Goal: Transaction & Acquisition: Book appointment/travel/reservation

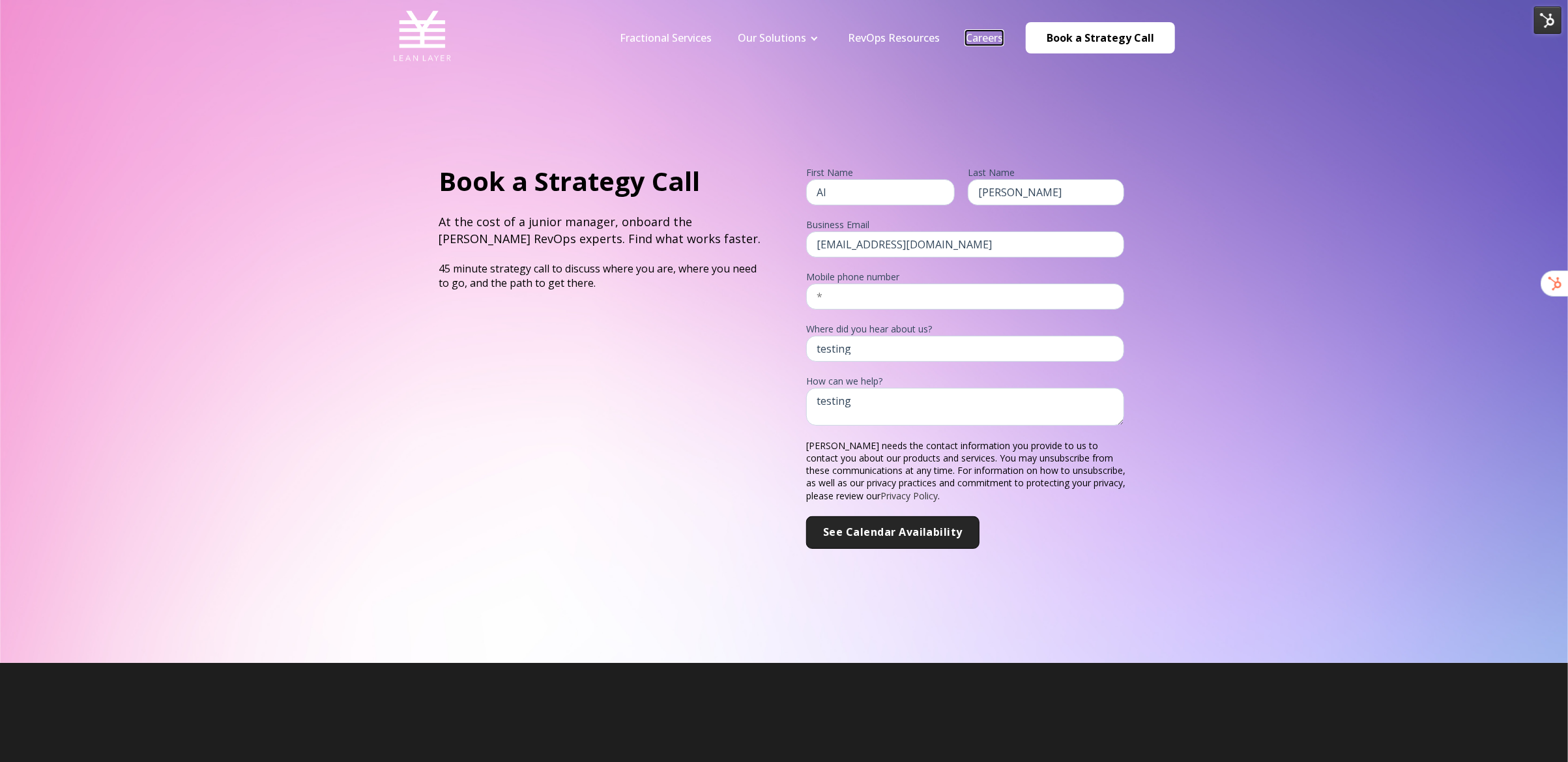
click at [990, 38] on link "Careers" at bounding box center [985, 37] width 37 height 14
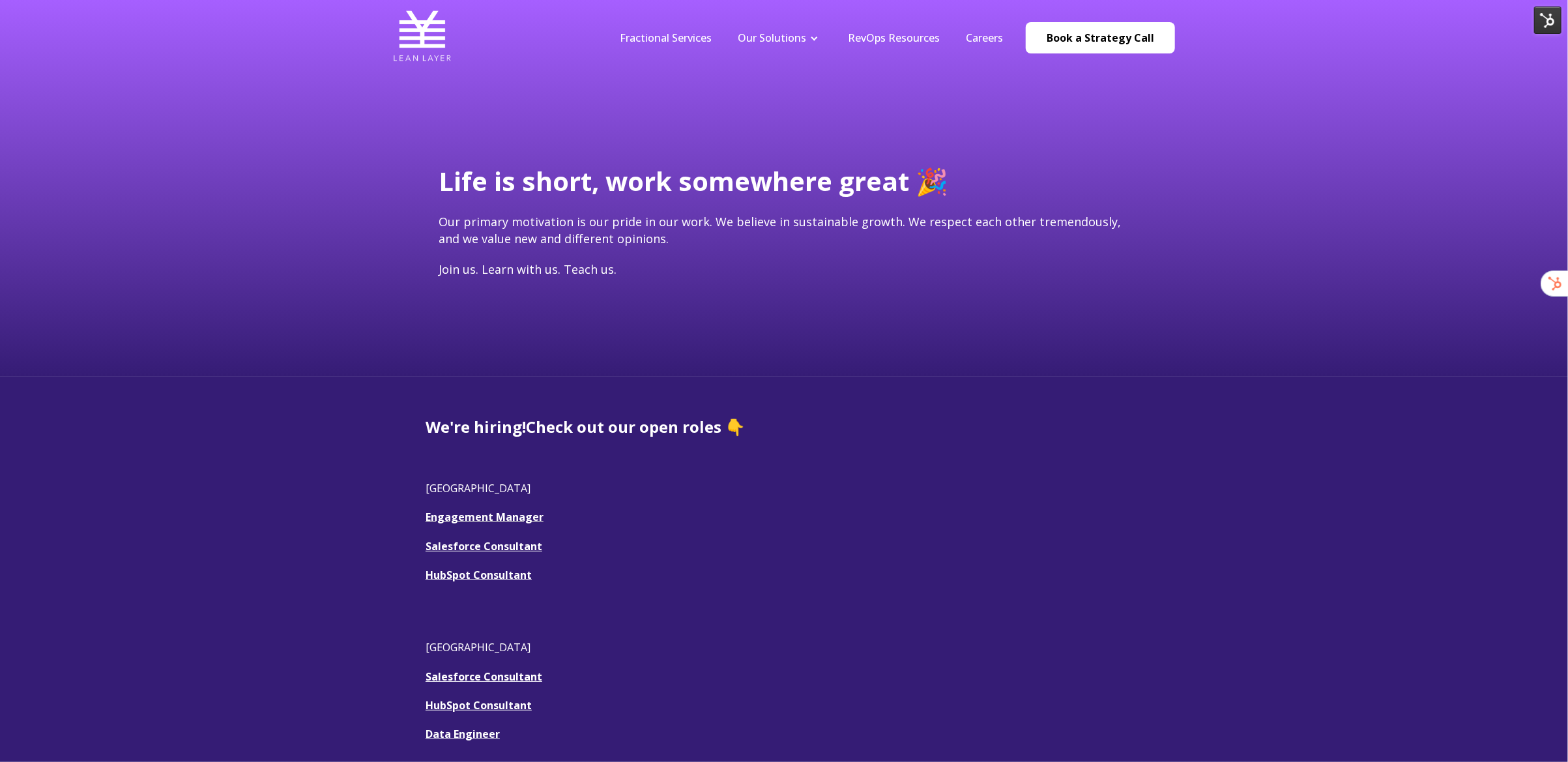
click at [1539, 21] on img at bounding box center [1548, 20] width 28 height 28
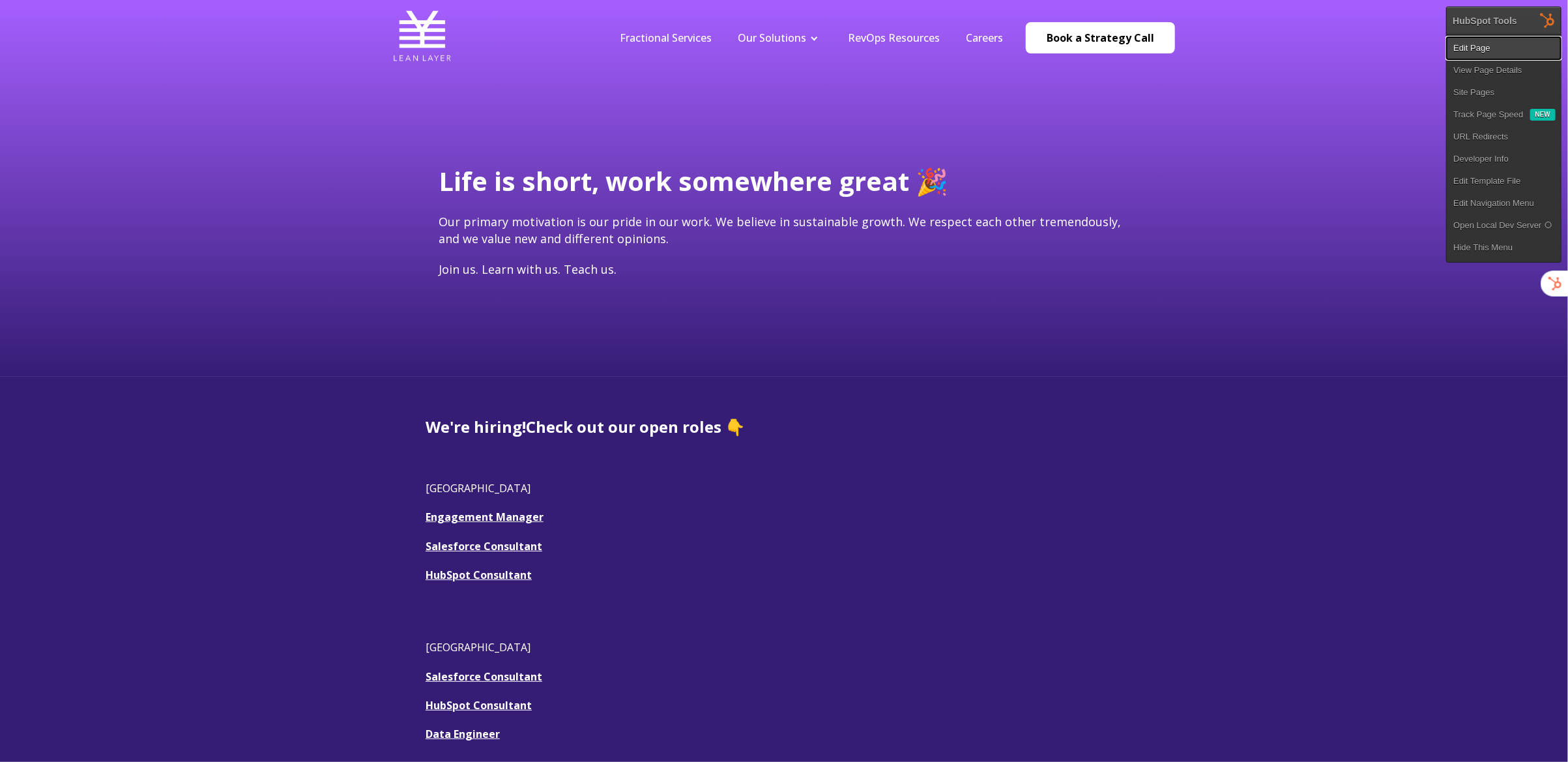
click at [1510, 48] on link "Edit Page" at bounding box center [1504, 48] width 114 height 22
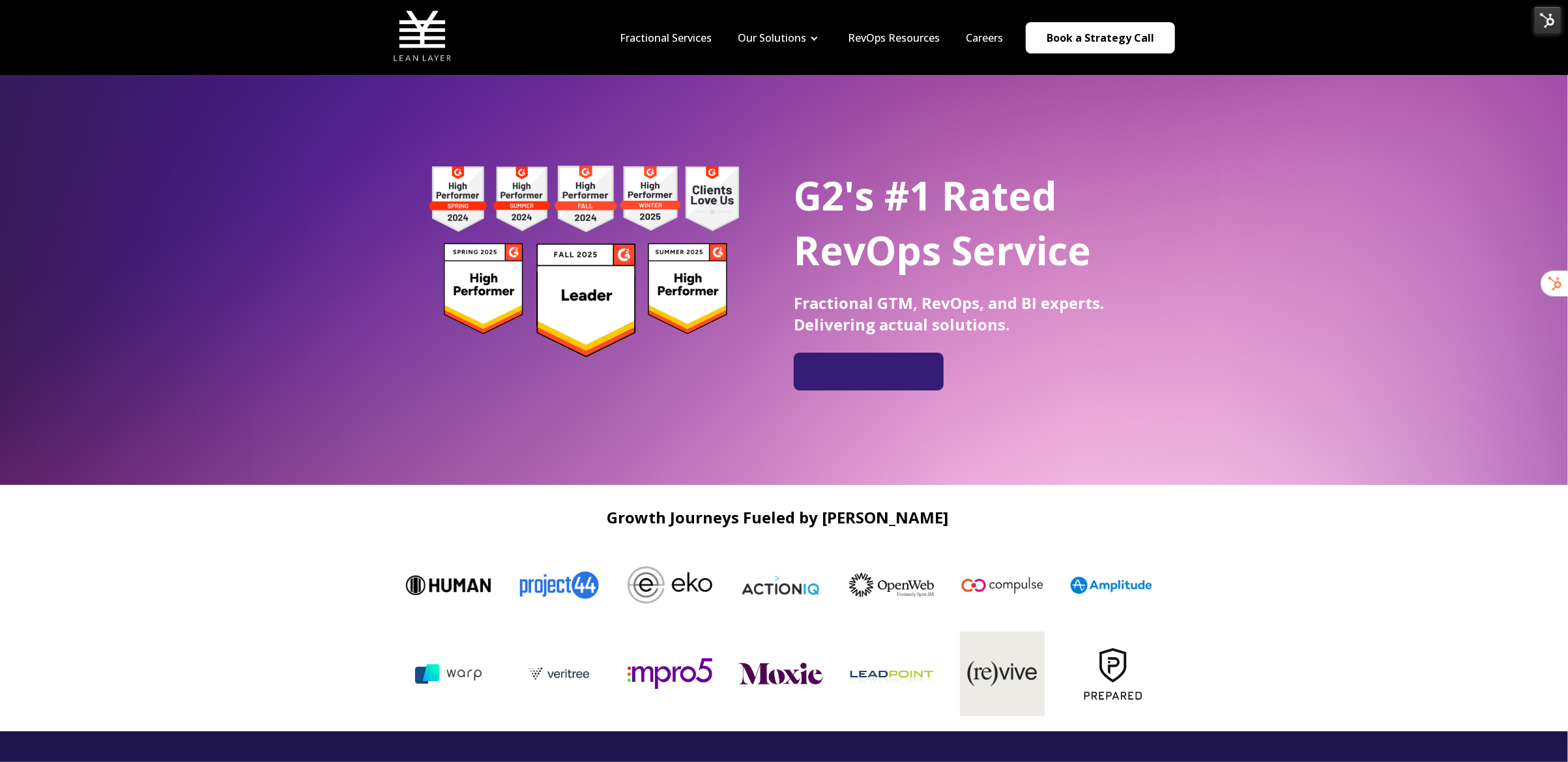
scroll to position [11, 0]
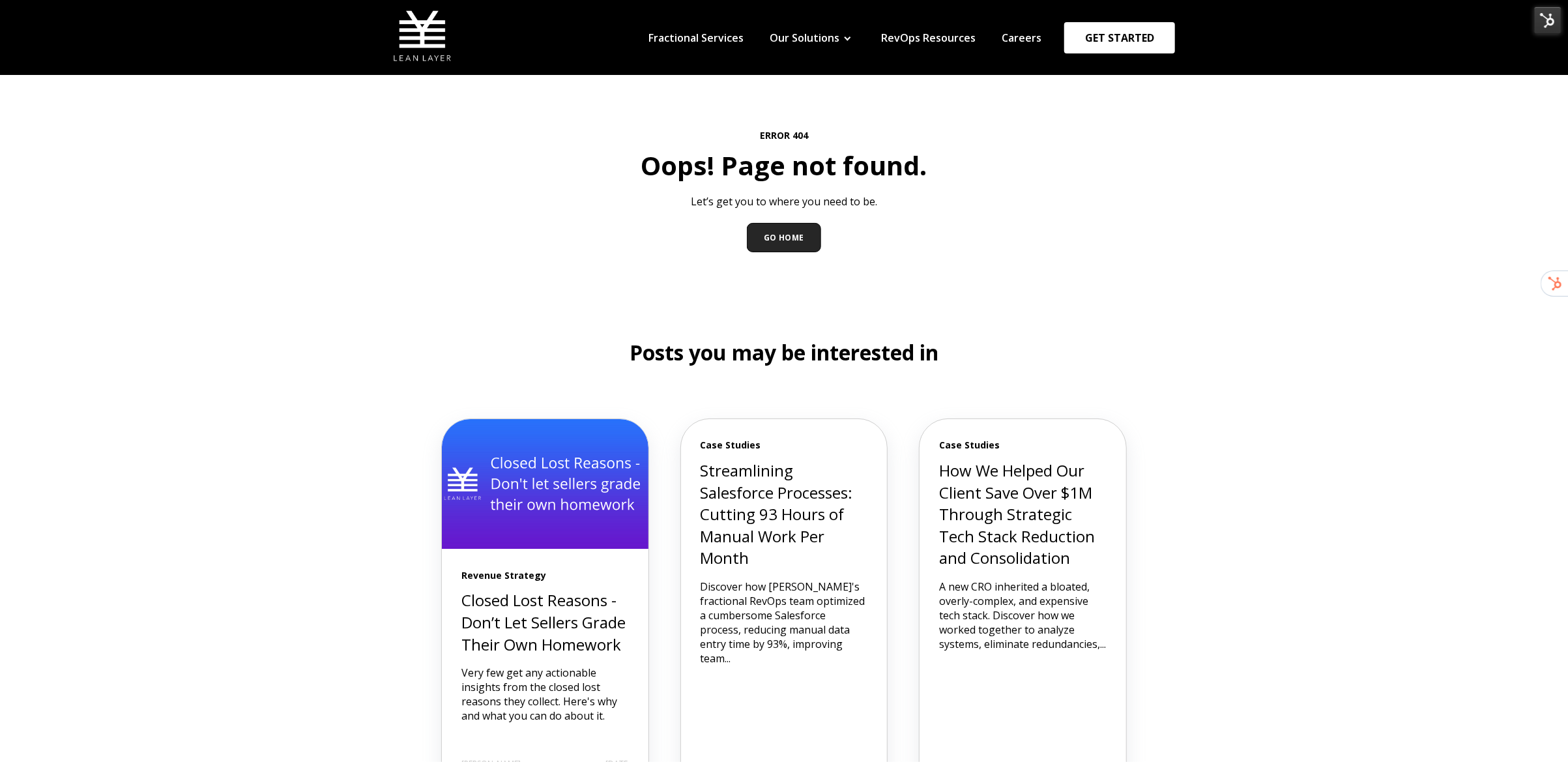
scroll to position [13, 0]
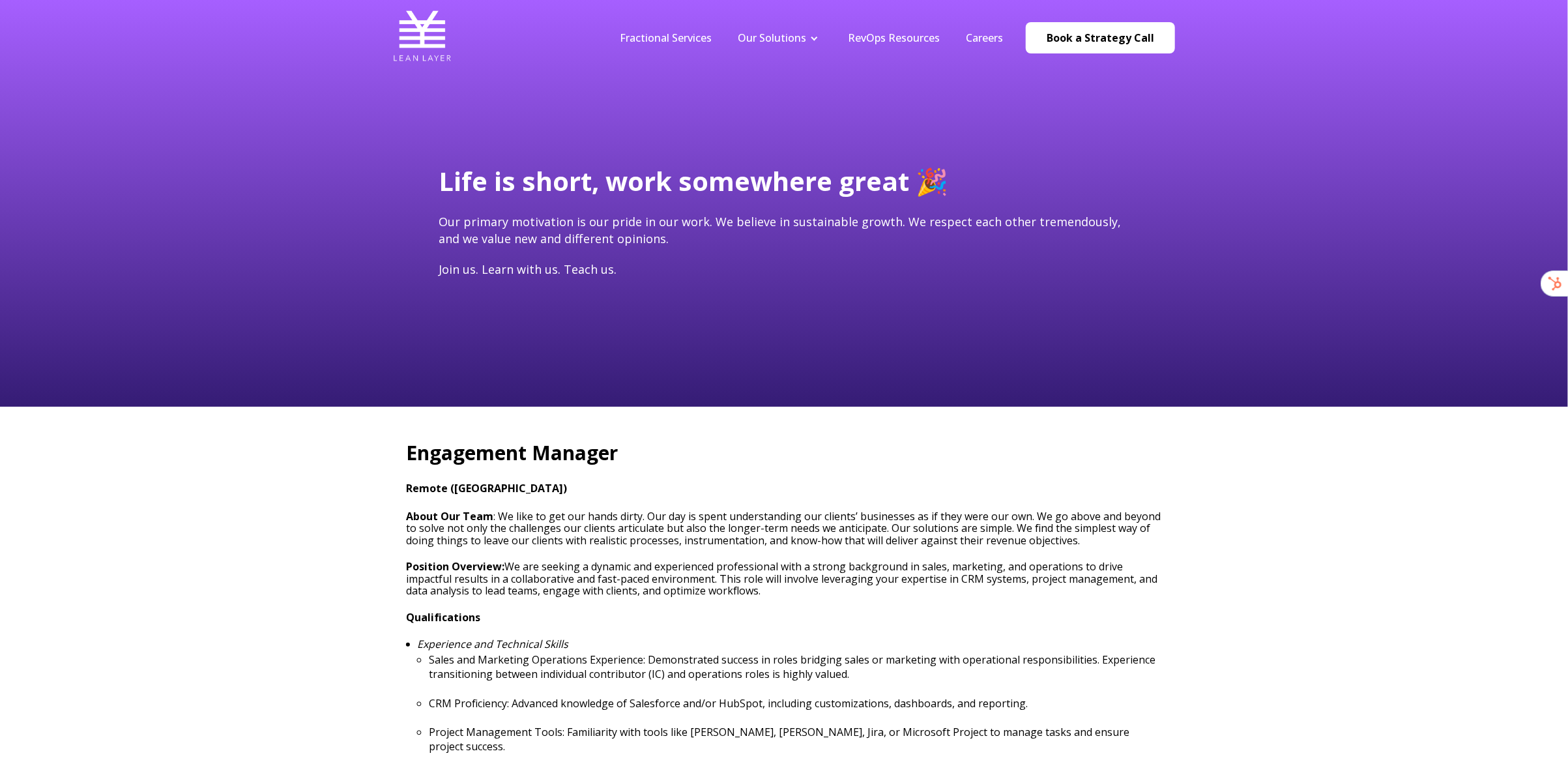
type input "[EMAIL_ADDRESS][DOMAIN_NAME]"
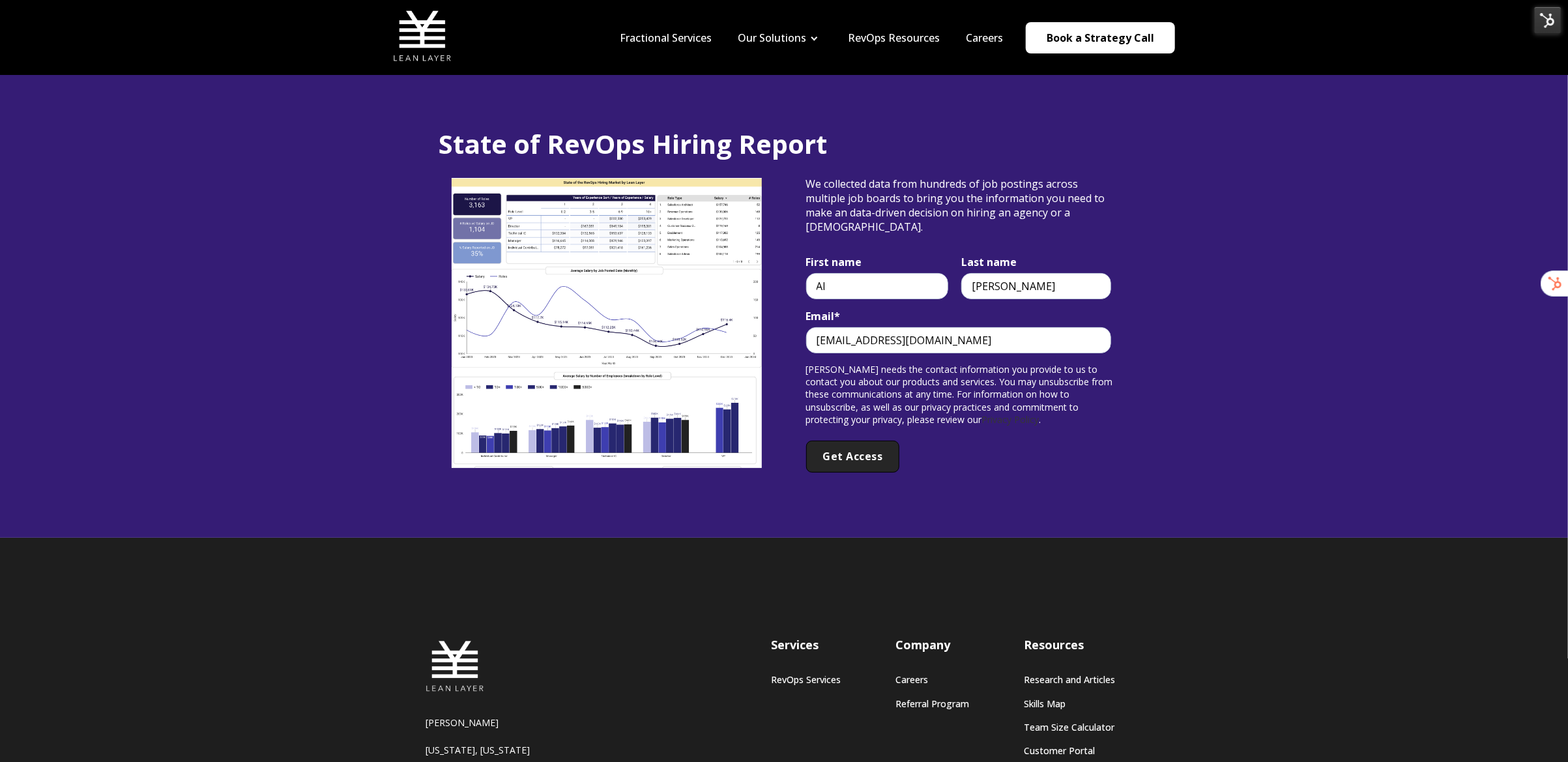
scroll to position [4, 0]
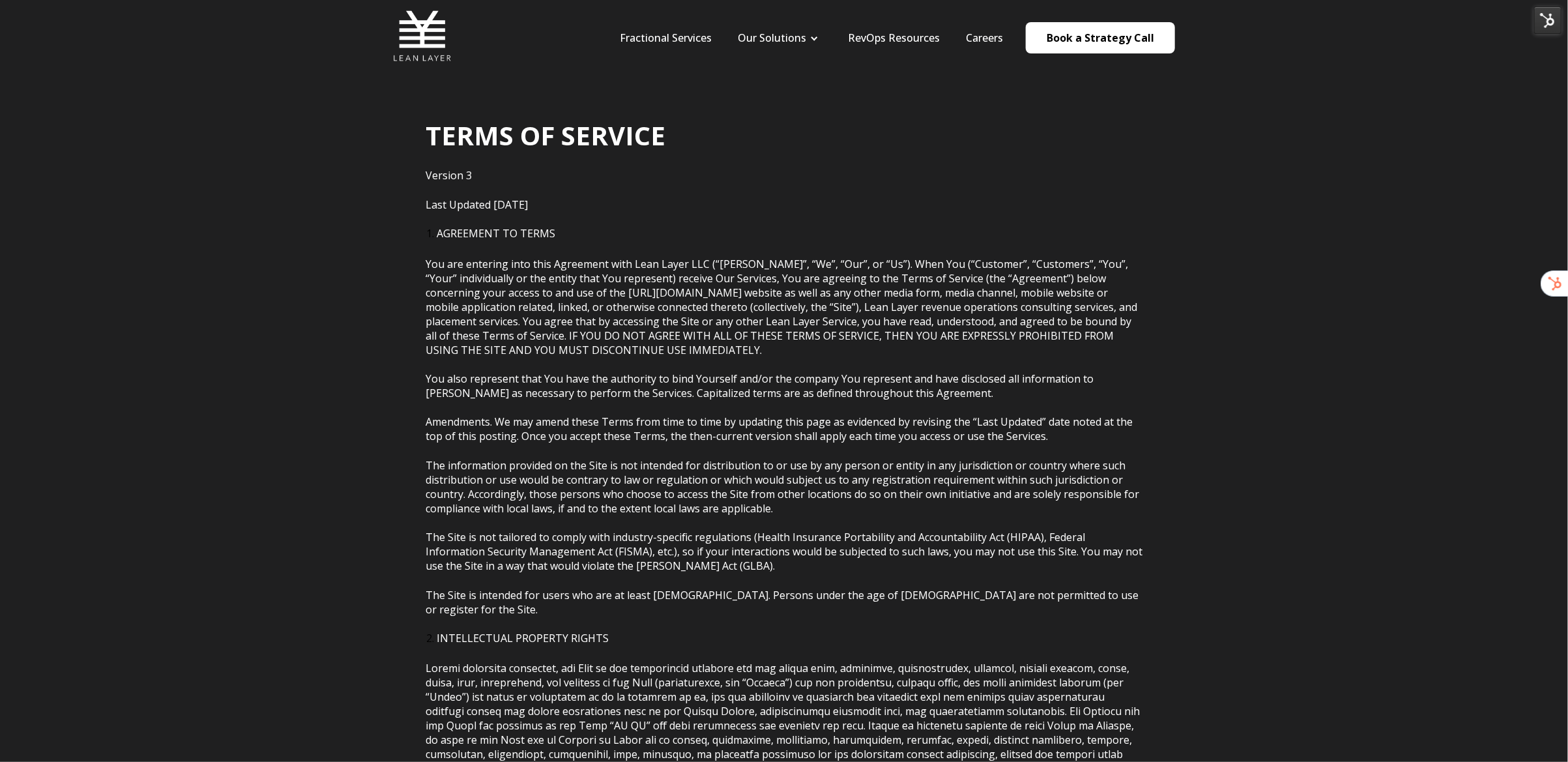
scroll to position [4, 0]
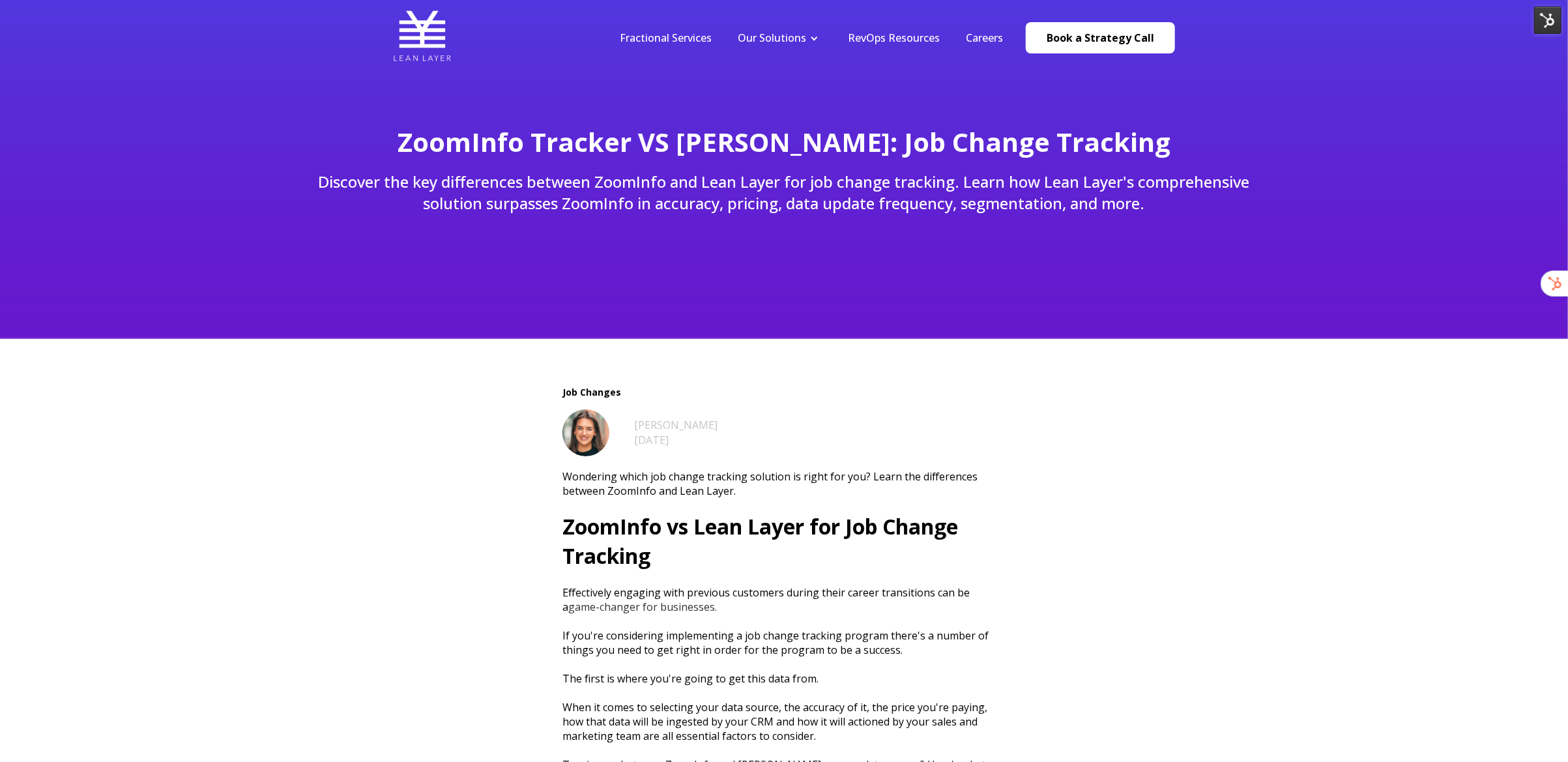
click at [1543, 19] on img at bounding box center [1548, 20] width 28 height 28
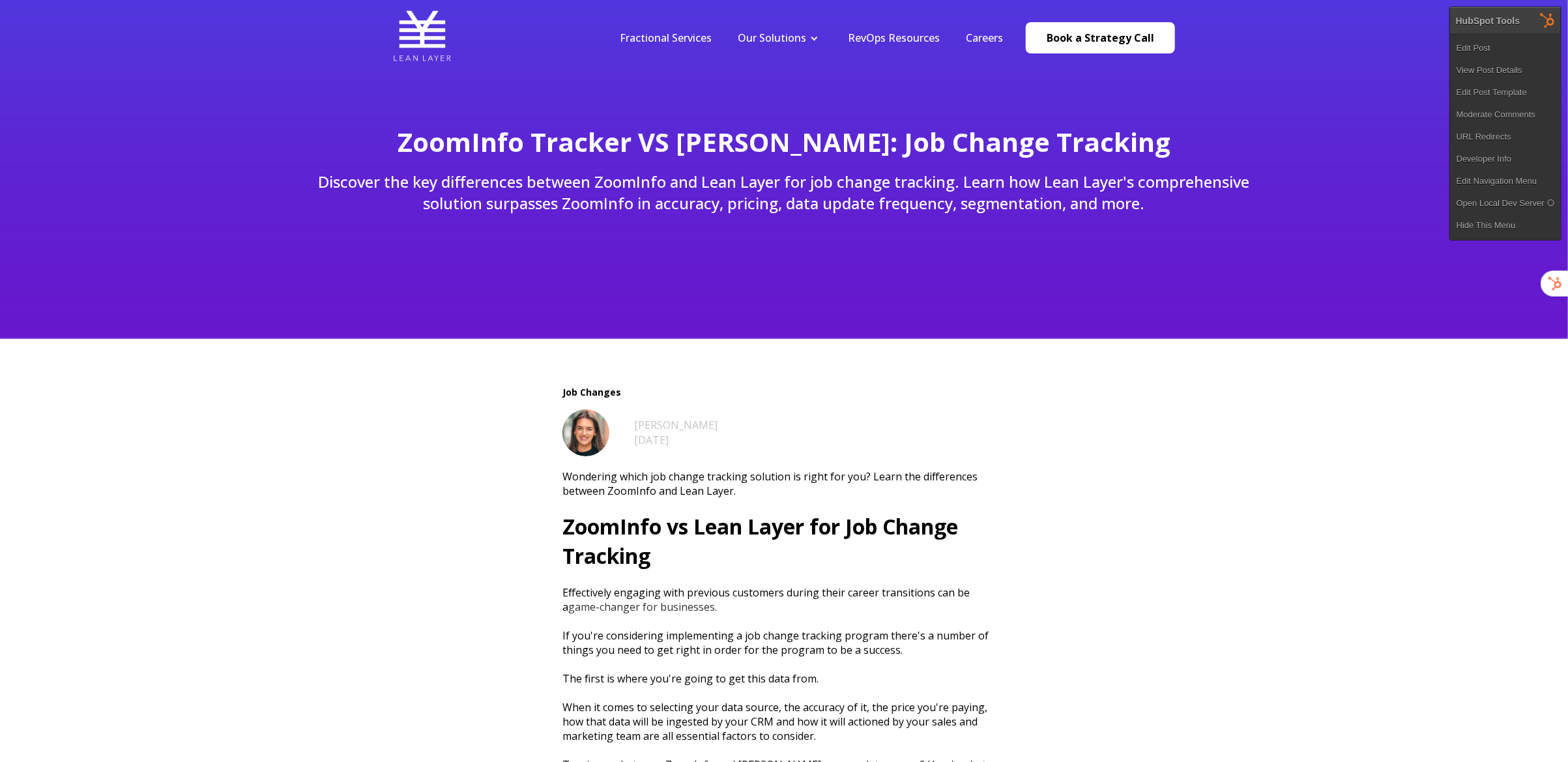
drag, startPoint x: 1275, startPoint y: 26, endPoint x: 1103, endPoint y: 20, distance: 172.1
click at [1256, 28] on header "Fractional Services Our Solutions Revenue Tech Revenue Analytics Revenue Strate…" at bounding box center [784, 37] width 1568 height 75
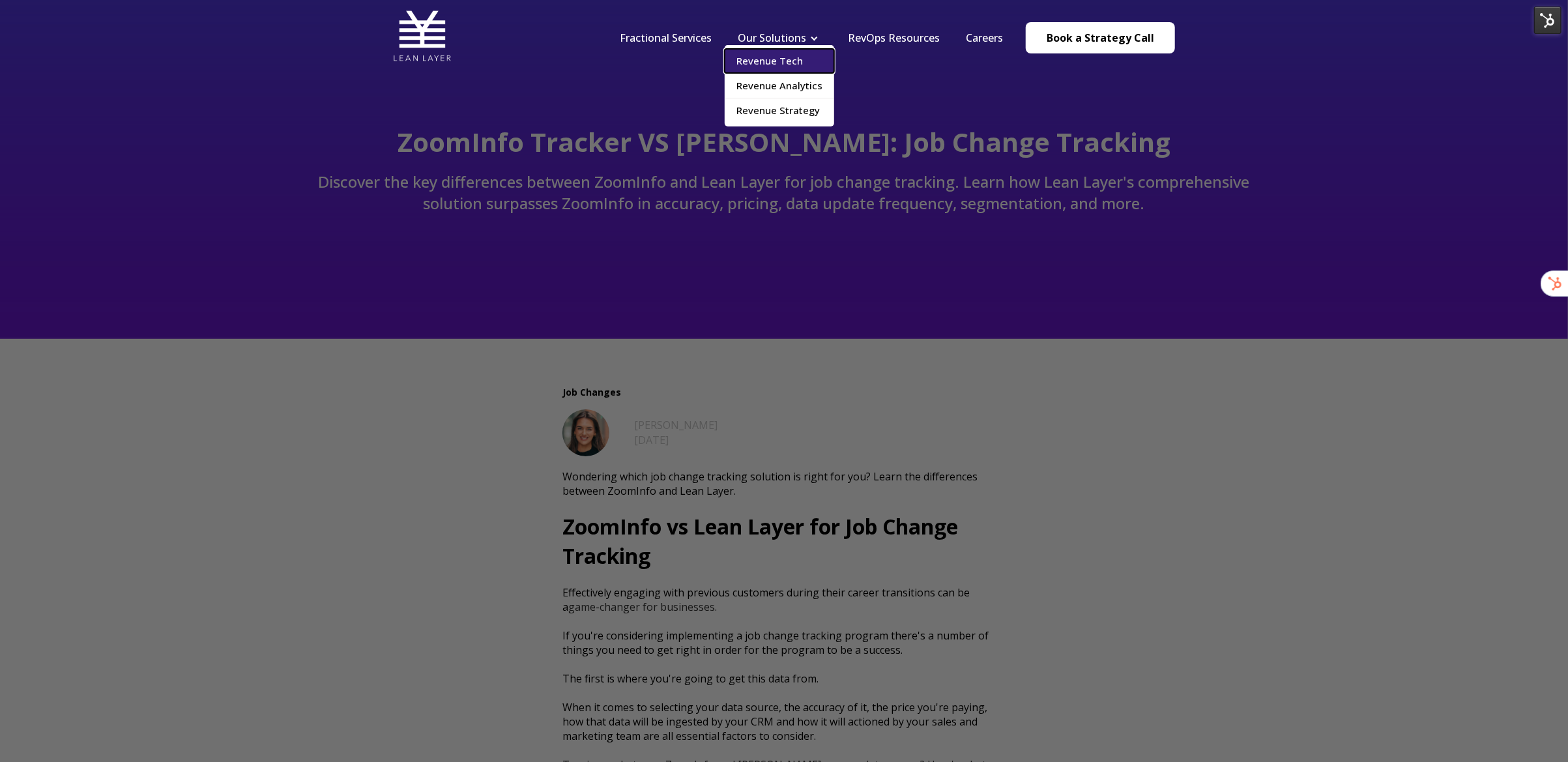
click at [795, 60] on link "Revenue Tech" at bounding box center [779, 60] width 109 height 24
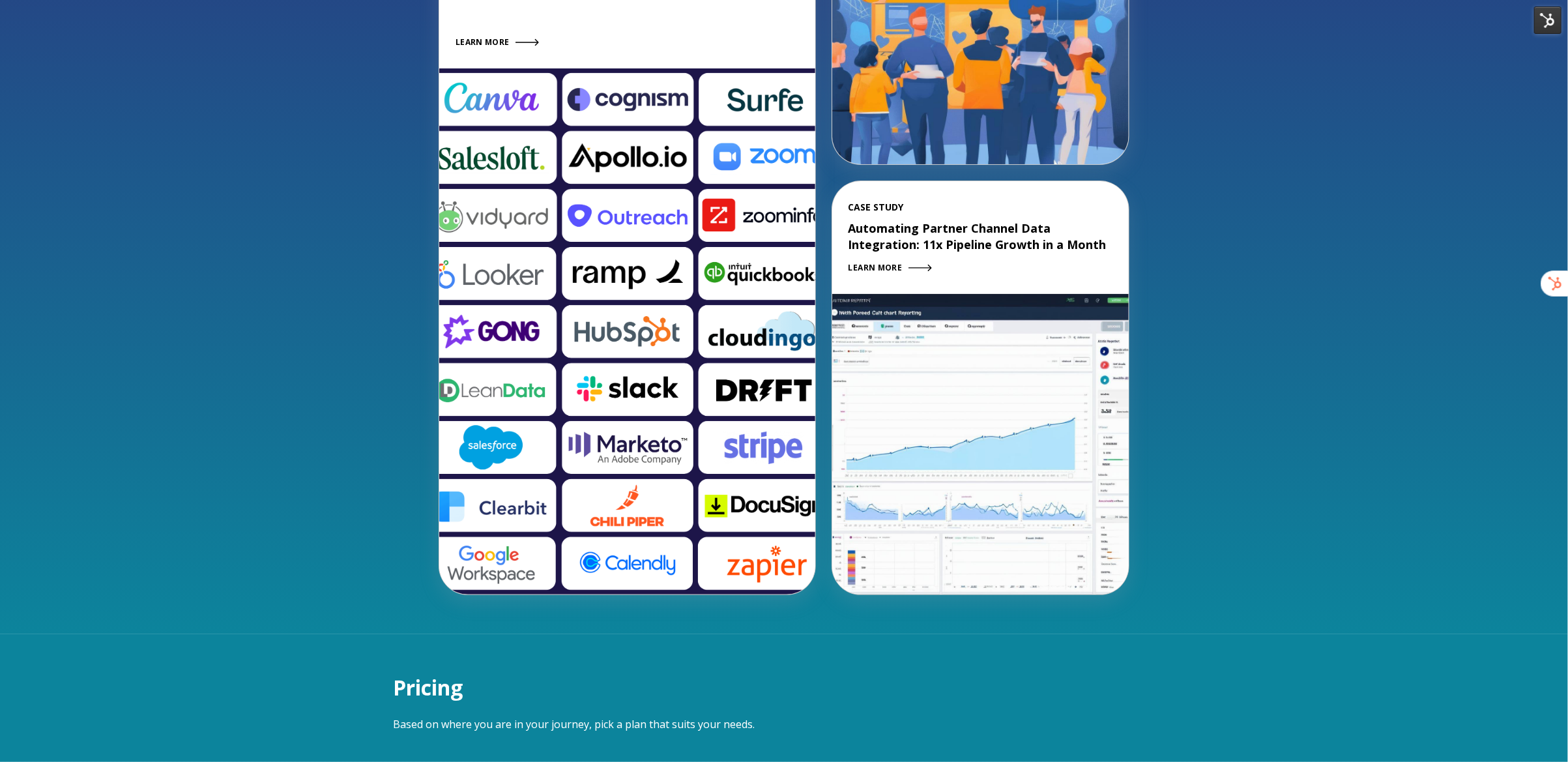
scroll to position [1971, 0]
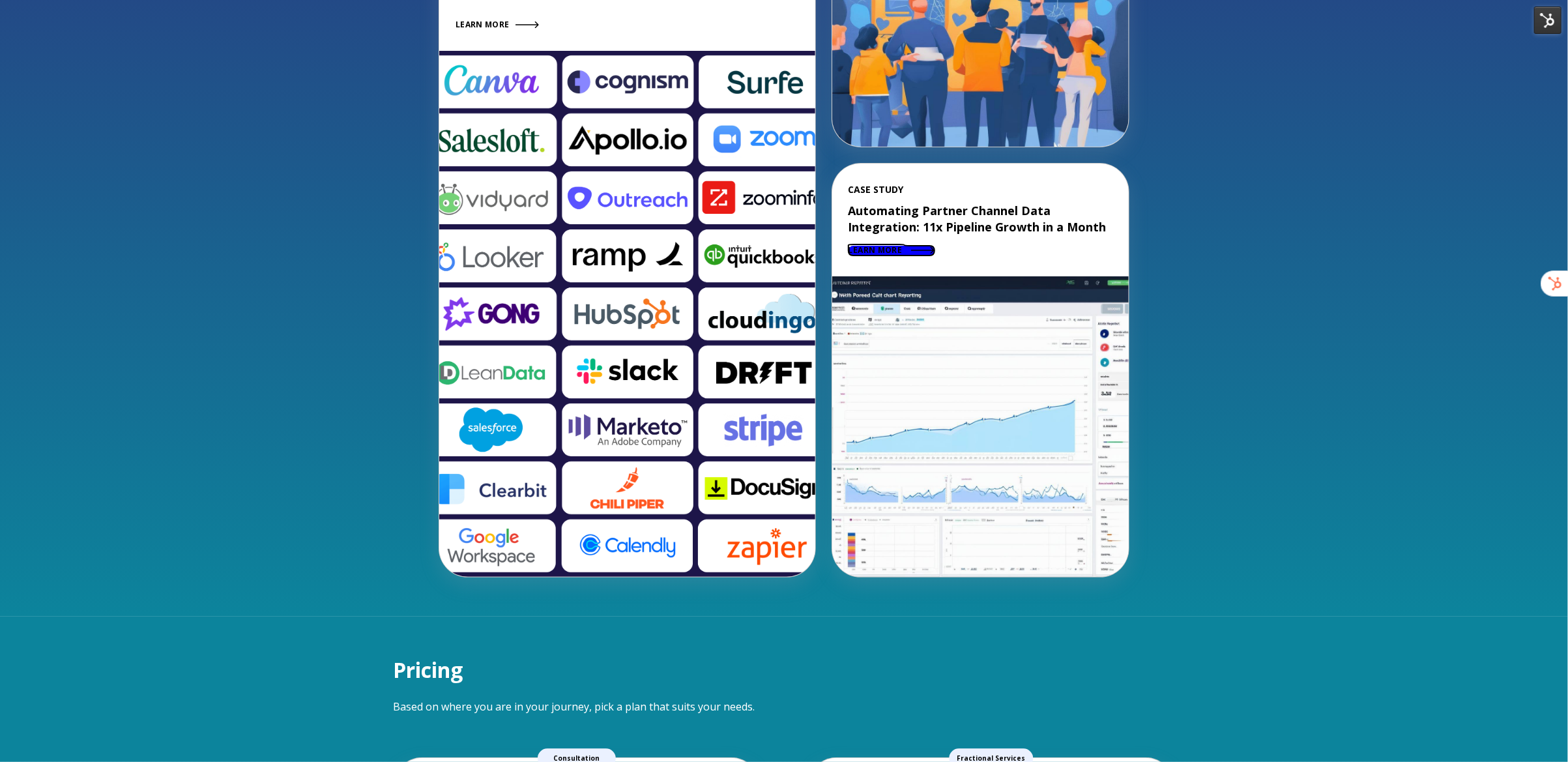
click at [905, 253] on link "LEARN MORE" at bounding box center [891, 250] width 86 height 10
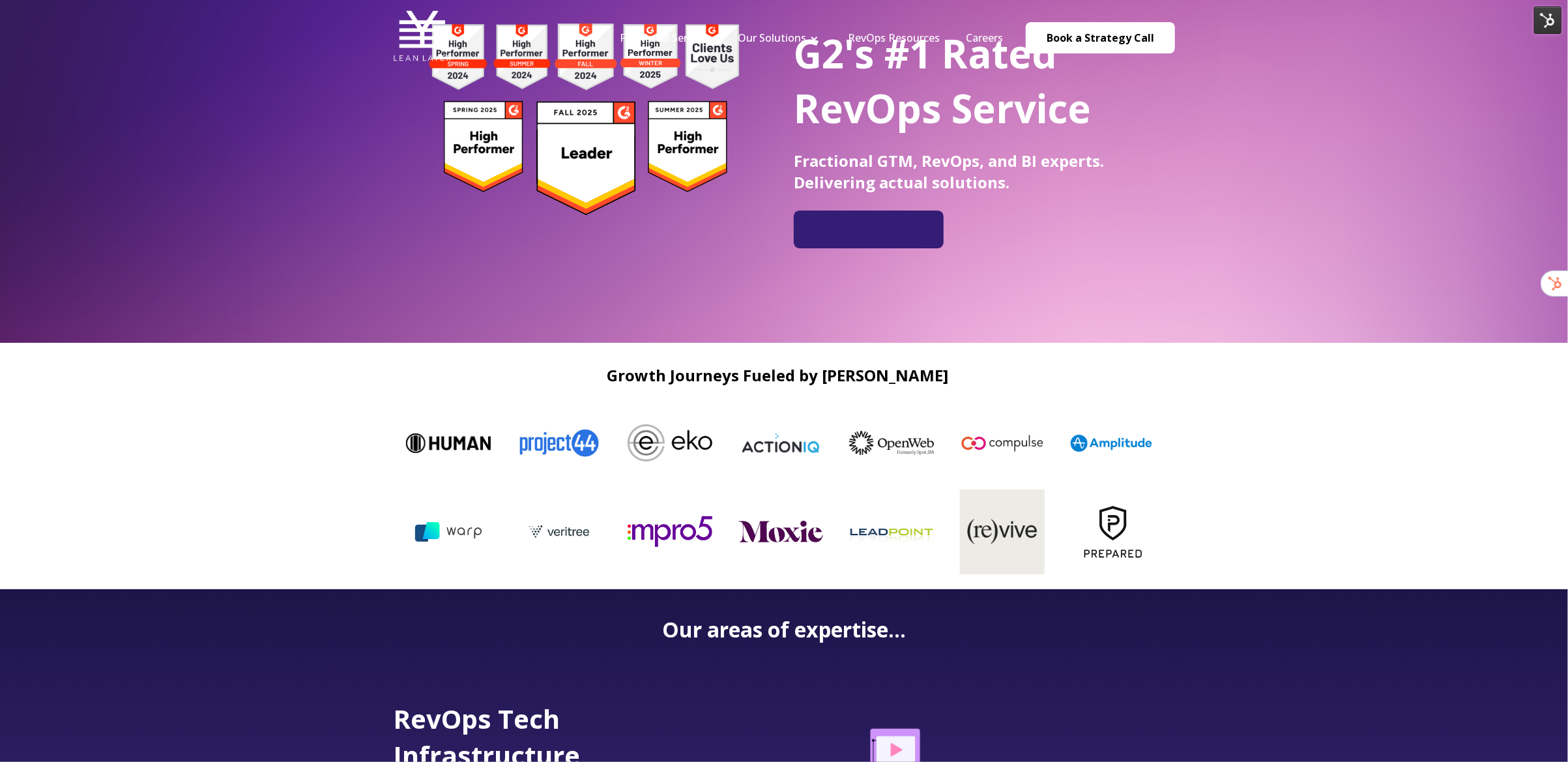
scroll to position [181, 0]
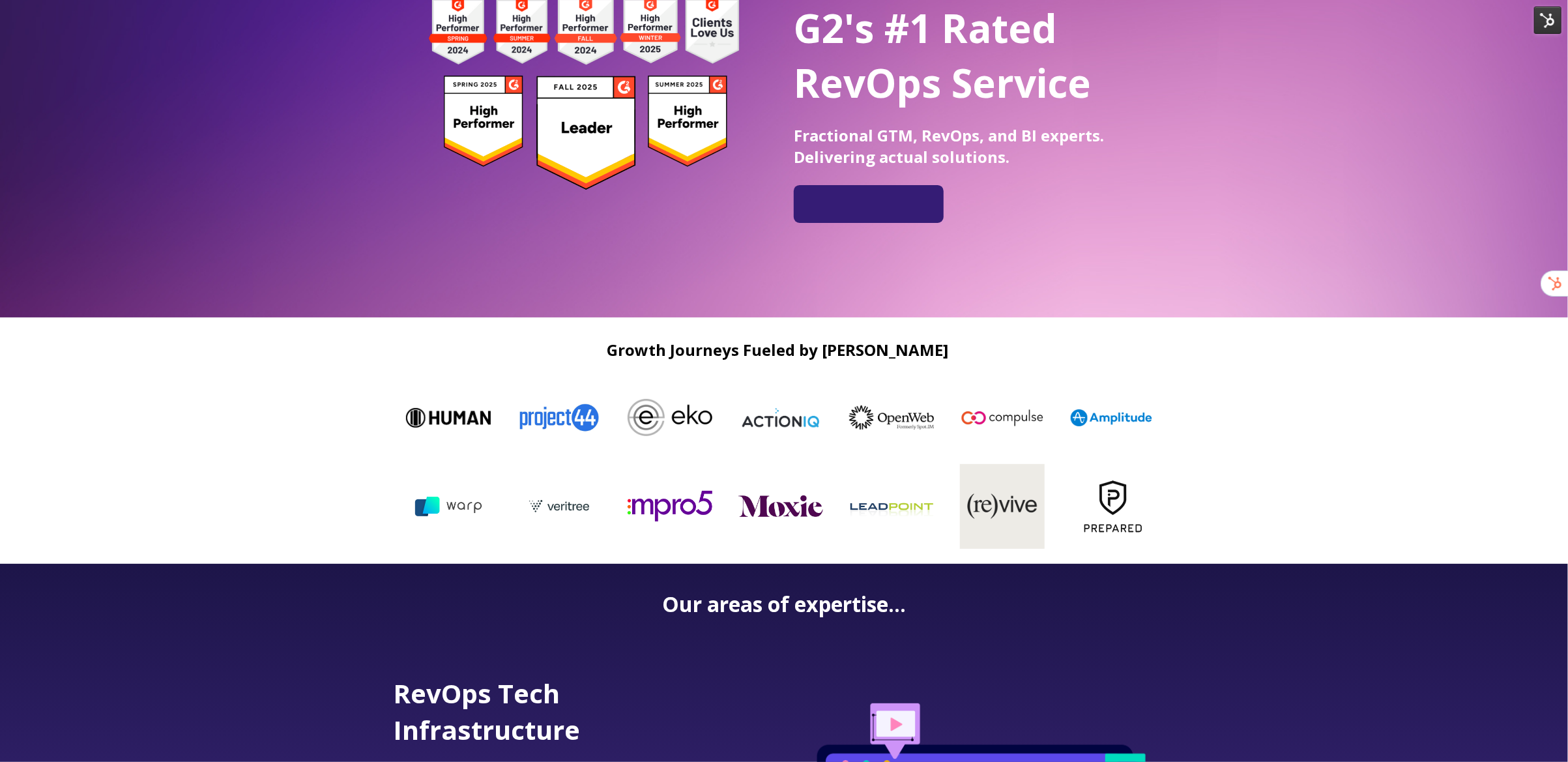
click at [1537, 15] on img at bounding box center [1548, 20] width 28 height 28
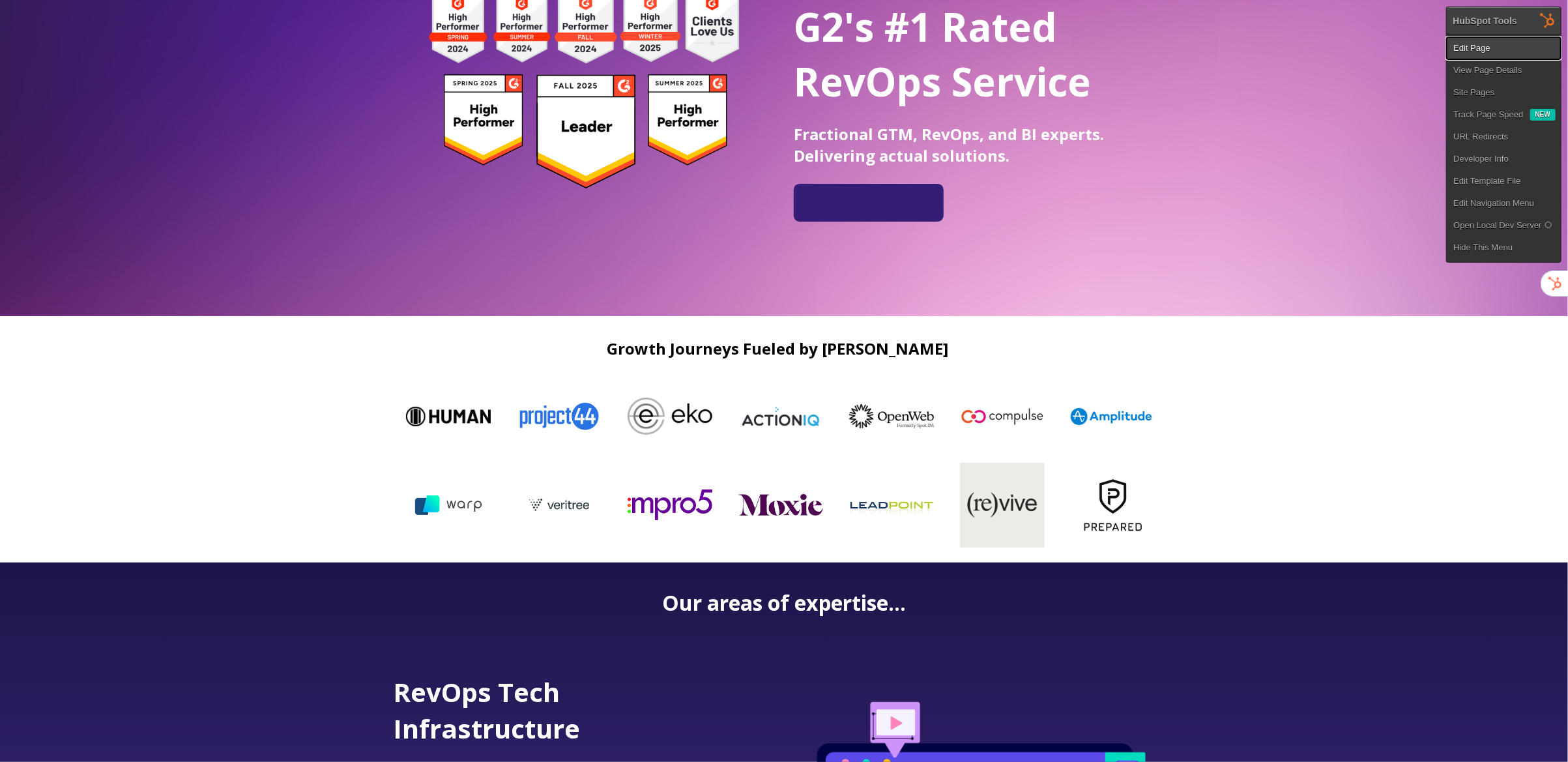
click at [1519, 38] on link "Edit Page" at bounding box center [1504, 48] width 114 height 22
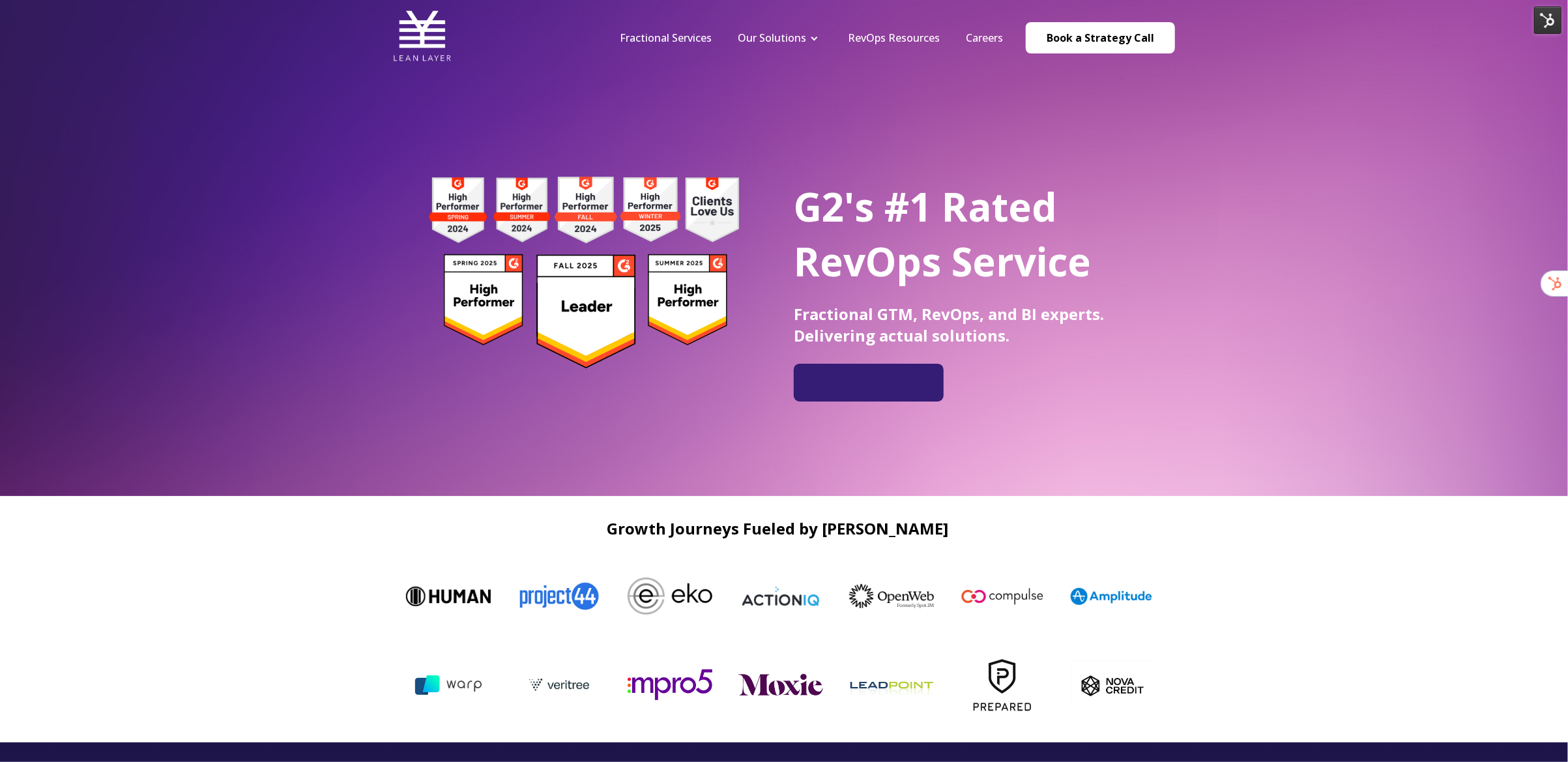
click at [1547, 17] on img at bounding box center [1548, 20] width 28 height 28
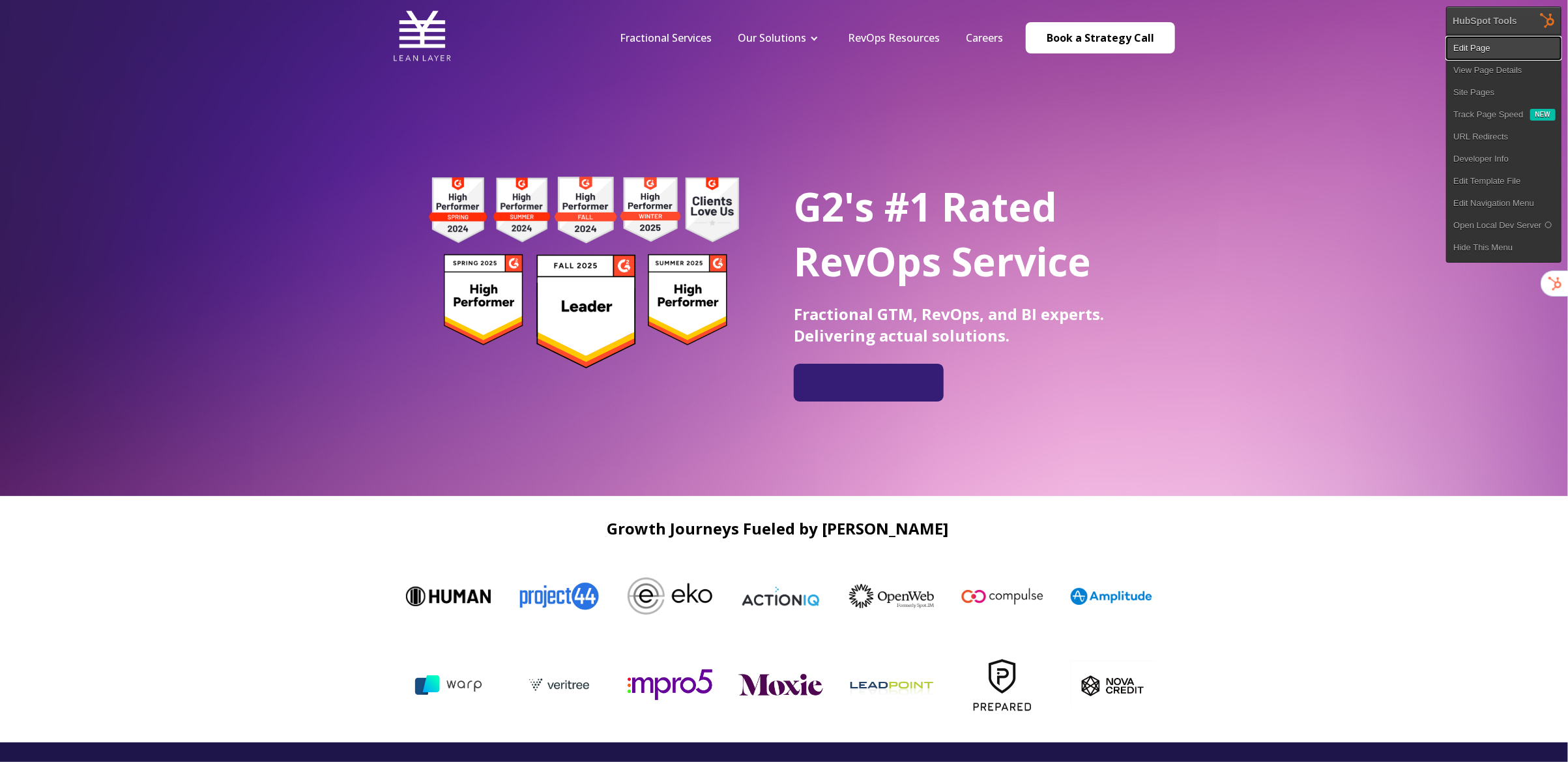
click at [1503, 50] on link "Edit Page" at bounding box center [1504, 48] width 114 height 22
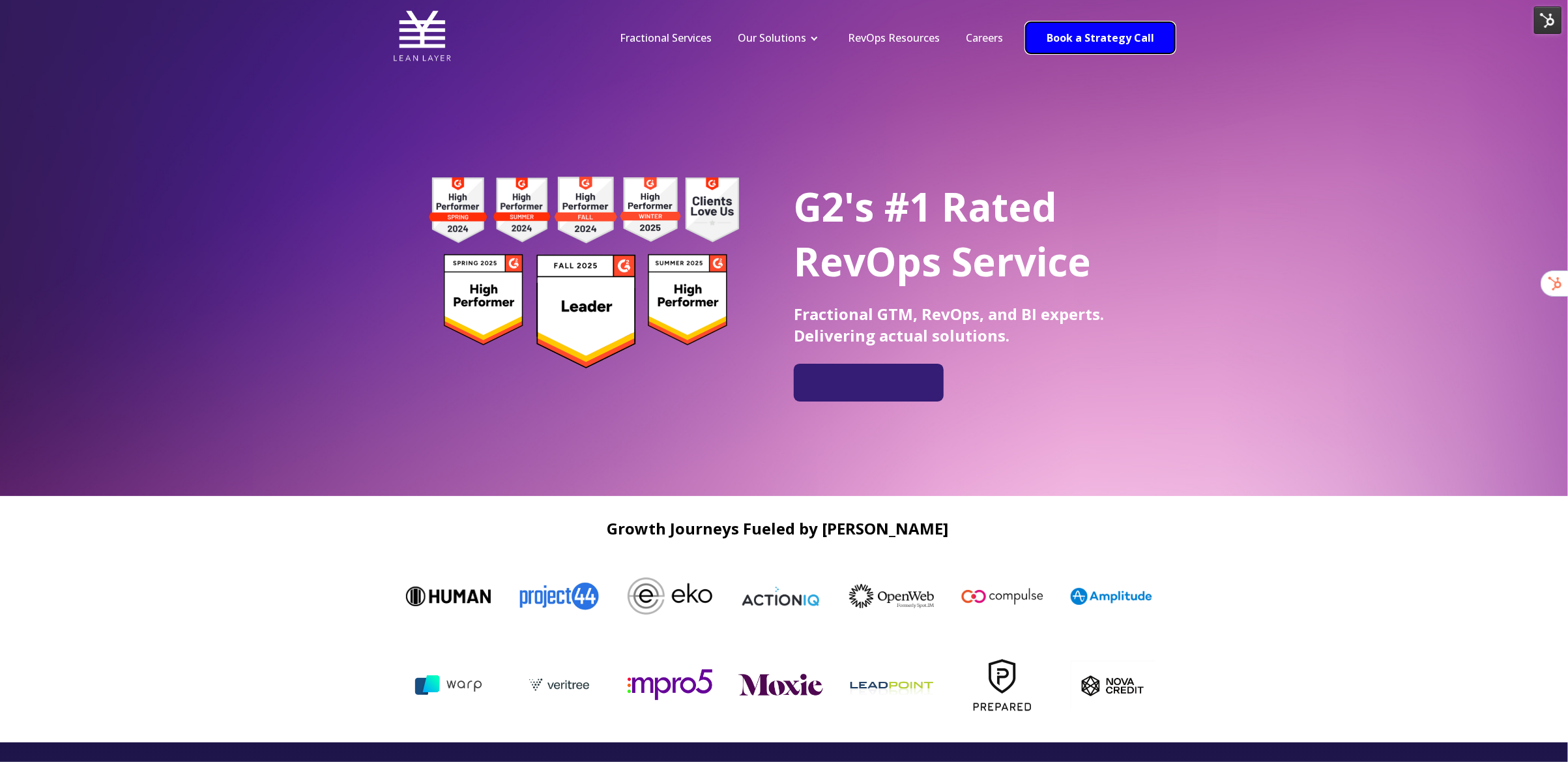
click at [1102, 38] on link "Book a Strategy Call" at bounding box center [1101, 37] width 149 height 31
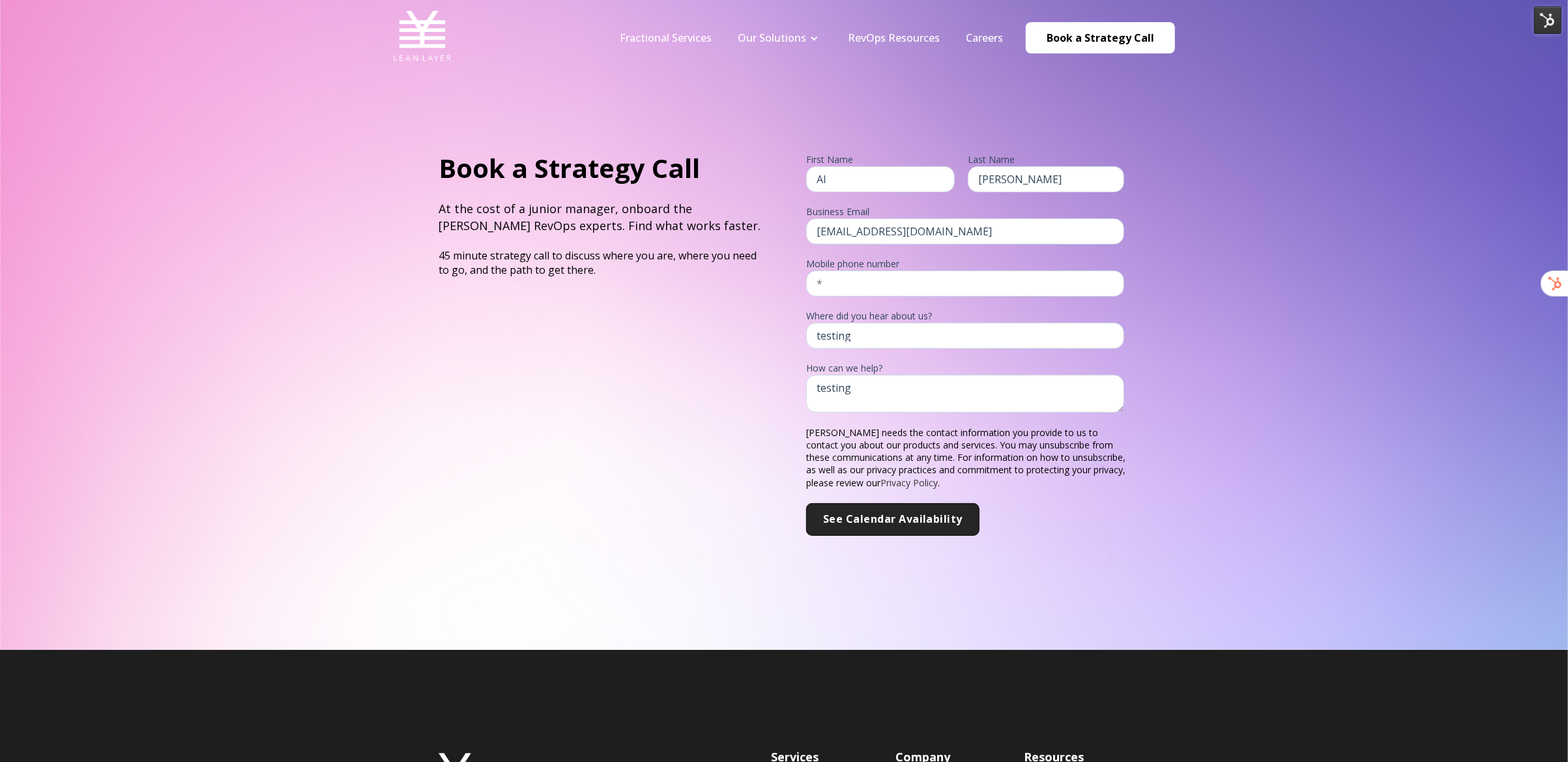
scroll to position [28, 0]
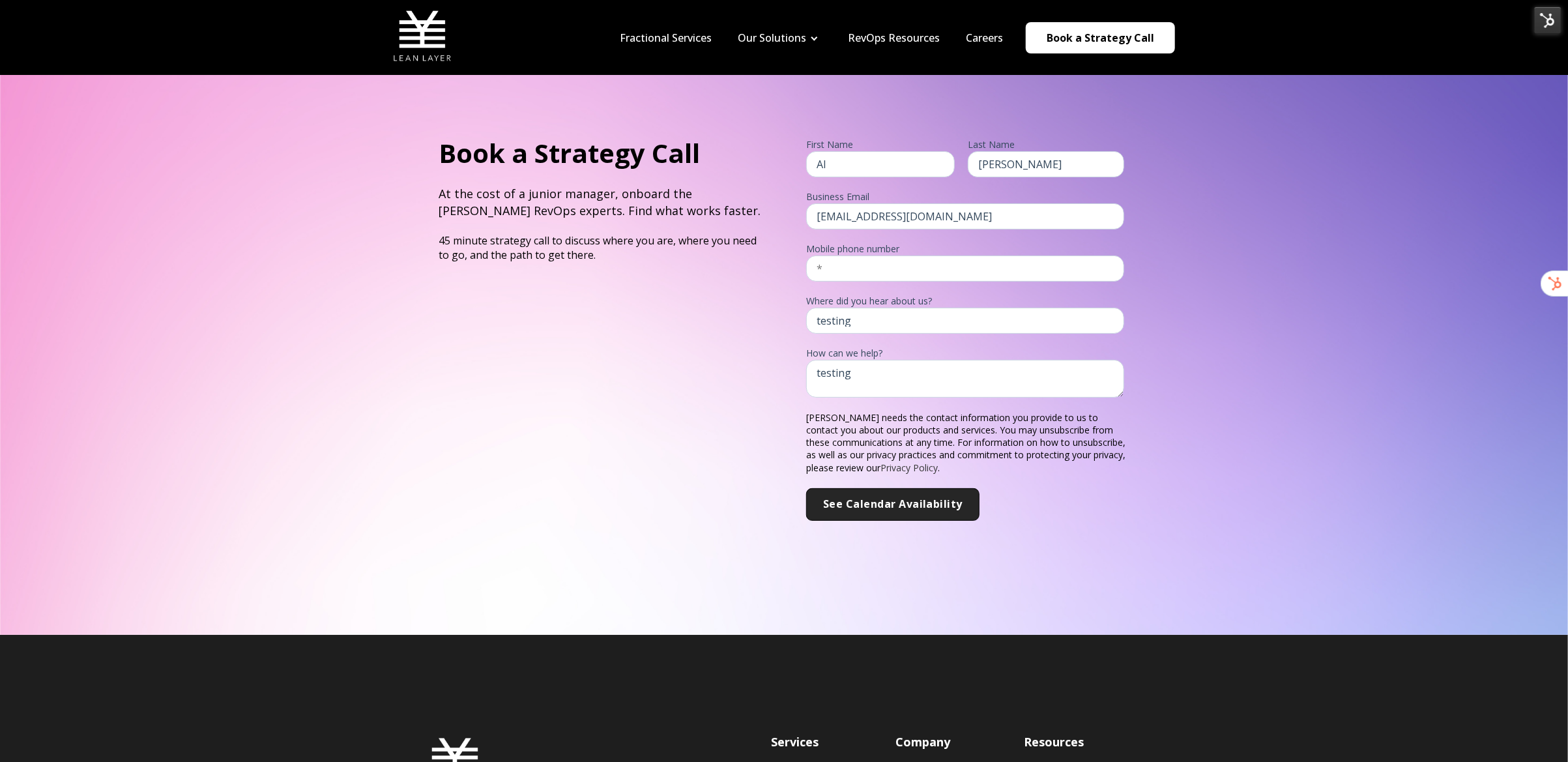
click at [921, 292] on div "Where did you hear about us? testing" at bounding box center [969, 313] width 324 height 43
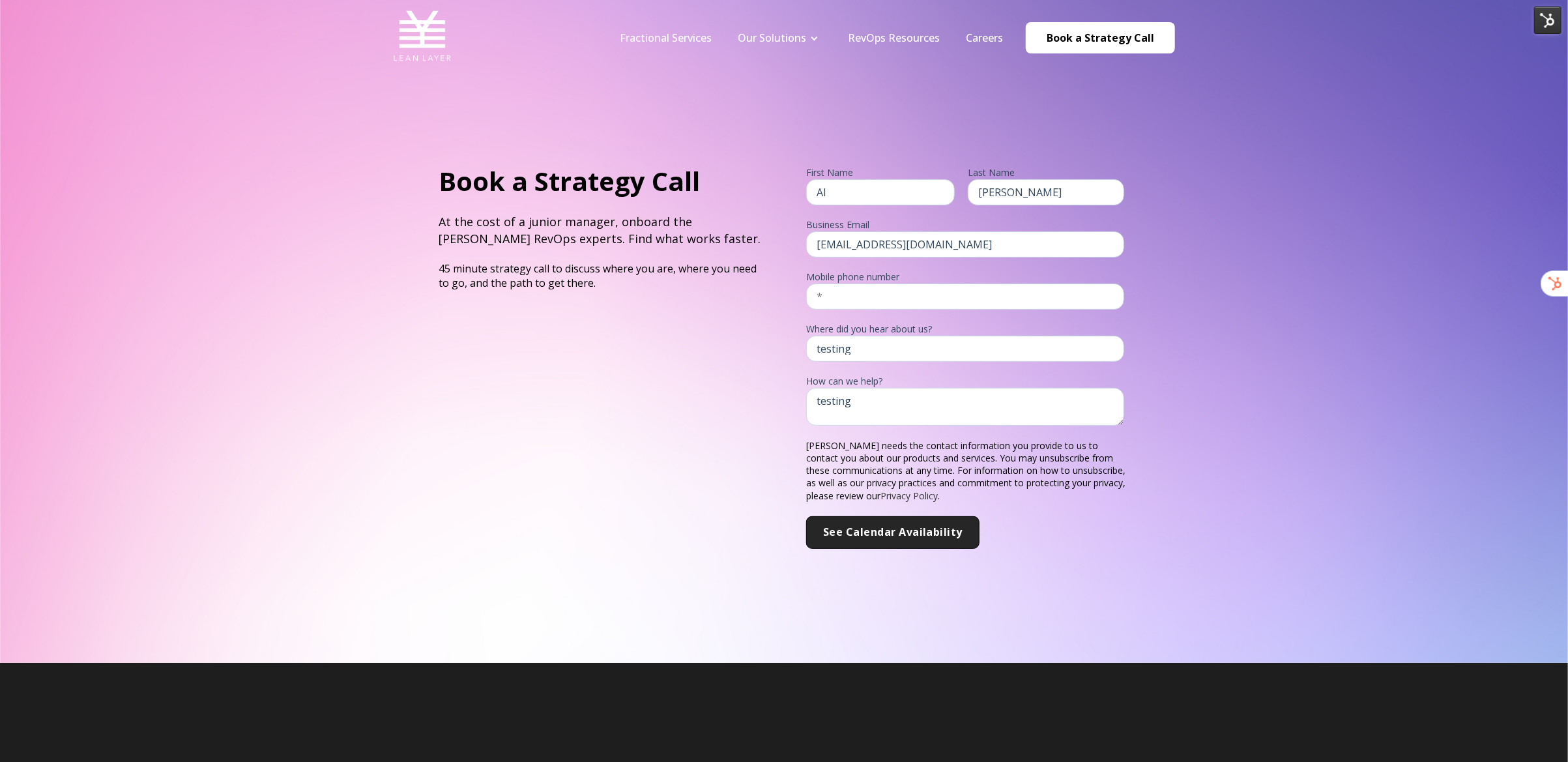
scroll to position [1, 0]
click at [1169, 206] on div "Book a Strategy Call At the cost of a junior manager, onboard the [PERSON_NAME]…" at bounding box center [784, 331] width 1568 height 662
click at [574, 280] on p "45 minute strategy call to discuss where you are, where you need to go, and the…" at bounding box center [600, 276] width 324 height 28
click at [679, 268] on p "45 minute strategy call to discuss where you are, where you need to go, and the…" at bounding box center [600, 276] width 324 height 28
